Goal: Information Seeking & Learning: Check status

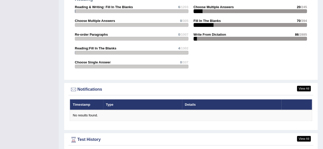
scroll to position [599, 0]
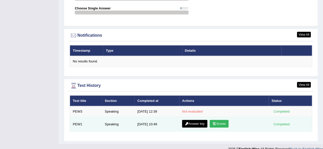
click at [219, 120] on link "Scores" at bounding box center [219, 124] width 19 height 8
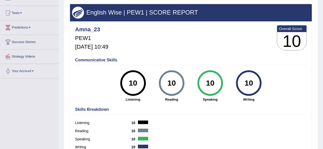
scroll to position [44, 0]
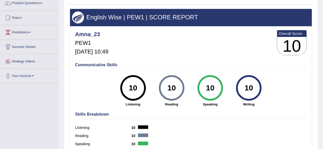
click at [285, 33] on b "Overall Score" at bounding box center [292, 33] width 26 height 4
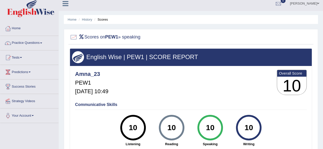
scroll to position [0, 0]
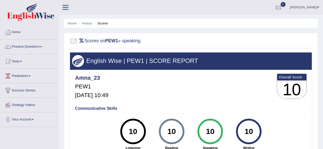
drag, startPoint x: 323, startPoint y: 39, endPoint x: 324, endPoint y: 66, distance: 26.8
click at [323, 66] on html "Toggle navigation Home Practice Questions Speaking Practice Read Aloud Repeat S…" at bounding box center [161, 74] width 323 height 149
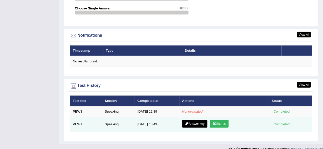
click at [190, 120] on link "Answer key" at bounding box center [194, 124] width 25 height 8
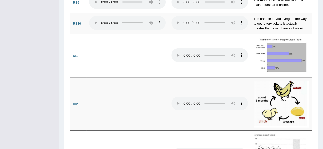
scroll to position [573, 0]
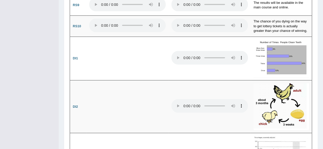
drag, startPoint x: 325, startPoint y: 11, endPoint x: 325, endPoint y: 52, distance: 40.9
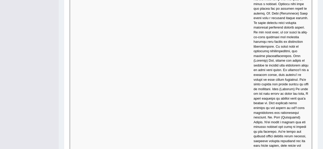
scroll to position [1939, 0]
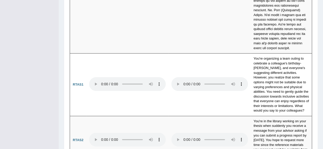
drag, startPoint x: 322, startPoint y: 33, endPoint x: 326, endPoint y: 39, distance: 7.7
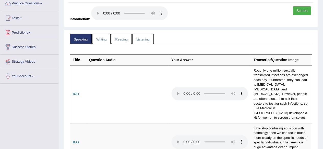
scroll to position [33, 0]
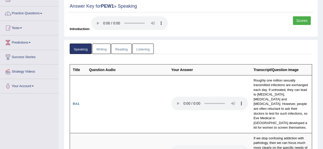
click at [299, 20] on link "Scores" at bounding box center [302, 20] width 18 height 9
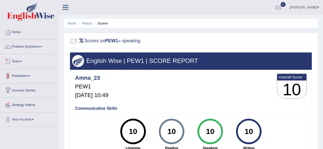
click at [23, 61] on link "Tests" at bounding box center [29, 60] width 58 height 13
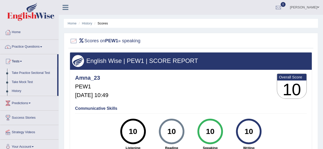
click at [26, 72] on link "Take Practice Sectional Test" at bounding box center [33, 73] width 48 height 9
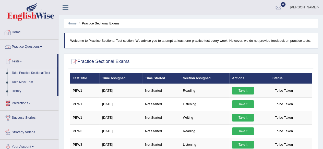
click at [15, 35] on link "Home" at bounding box center [29, 31] width 58 height 13
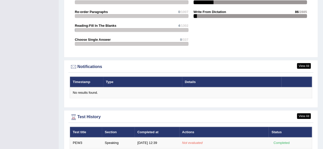
scroll to position [599, 0]
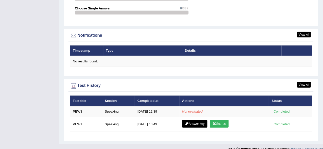
drag, startPoint x: 325, startPoint y: 22, endPoint x: 327, endPoint y: 161, distance: 138.9
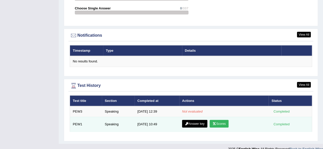
click at [222, 120] on link "Scores" at bounding box center [219, 124] width 19 height 8
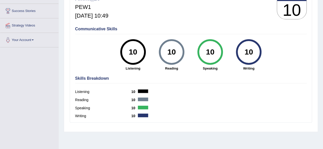
scroll to position [82, 0]
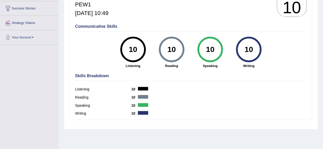
click at [211, 54] on div "10" at bounding box center [210, 49] width 19 height 21
click at [215, 57] on div "10" at bounding box center [210, 49] width 19 height 21
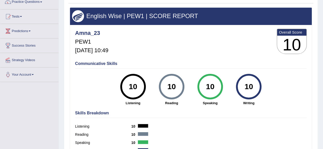
scroll to position [45, 0]
click at [291, 50] on h3 "10" at bounding box center [291, 45] width 29 height 18
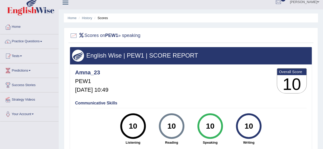
scroll to position [0, 0]
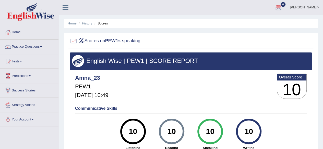
click at [318, 8] on span at bounding box center [318, 7] width 2 height 3
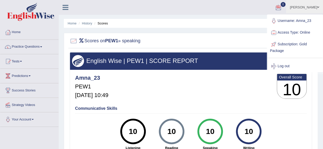
click at [18, 59] on link "Tests" at bounding box center [29, 60] width 58 height 13
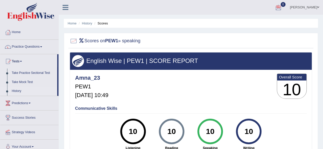
click at [18, 91] on link "History" at bounding box center [33, 91] width 48 height 9
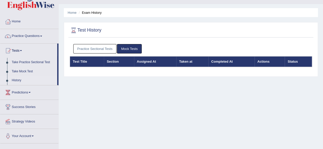
scroll to position [20, 0]
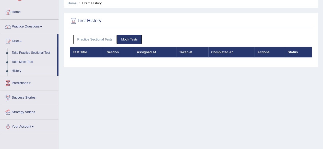
click at [98, 39] on link "Practice Sectional Tests" at bounding box center [94, 39] width 43 height 9
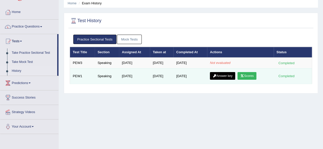
click at [244, 76] on icon at bounding box center [242, 76] width 4 height 3
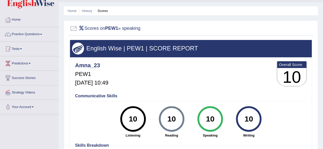
scroll to position [4, 0]
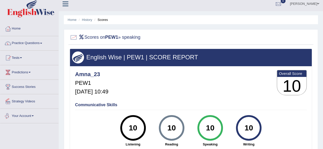
click at [33, 117] on link "Your Account" at bounding box center [29, 115] width 58 height 13
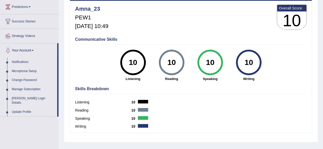
scroll to position [68, 0]
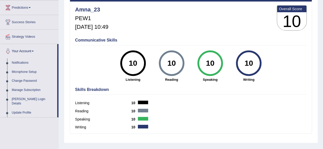
drag, startPoint x: 59, startPoint y: 113, endPoint x: 64, endPoint y: 161, distance: 49.0
click at [64, 81] on html "Toggle navigation Home Practice Questions Speaking Practice Read Aloud Repeat S…" at bounding box center [161, 6] width 323 height 149
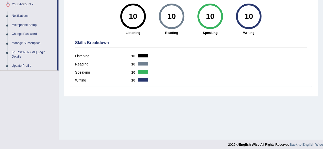
click at [246, 73] on div "Speaking 10" at bounding box center [191, 73] width 232 height 8
drag, startPoint x: 246, startPoint y: 73, endPoint x: 200, endPoint y: 114, distance: 62.0
click at [200, 114] on div "Home History Scores Scores on PEW1 » speaking English Wise | PEW1 | SCORE REPOR…" at bounding box center [191, 12] width 264 height 255
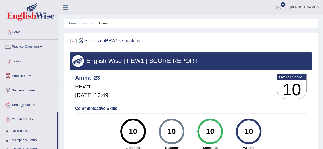
click at [13, 33] on link "Home" at bounding box center [29, 31] width 58 height 13
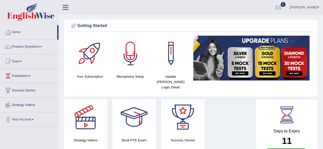
scroll to position [28, 0]
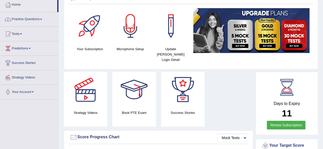
click at [42, 20] on link "Practice Questions" at bounding box center [29, 18] width 58 height 13
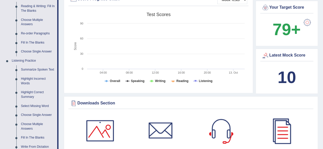
scroll to position [197, 0]
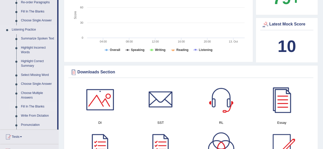
click at [34, 106] on link "Fill In The Blanks" at bounding box center [38, 106] width 39 height 9
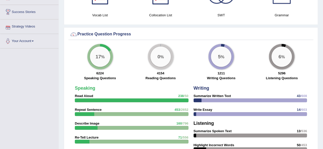
scroll to position [353, 0]
